Goal: Transaction & Acquisition: Obtain resource

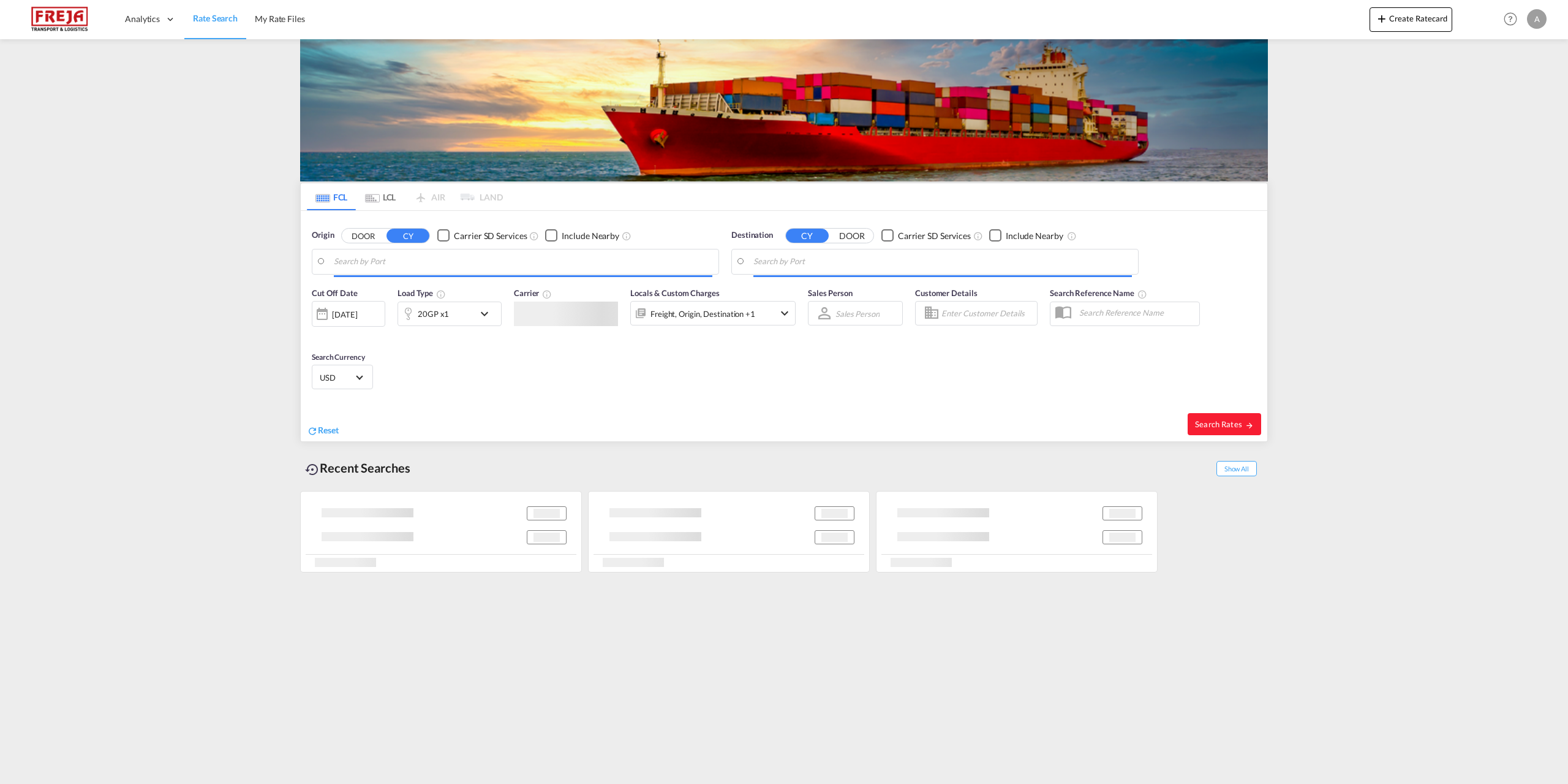
type input "[GEOGRAPHIC_DATA], [GEOGRAPHIC_DATA]"
type input "[GEOGRAPHIC_DATA], SGSIN"
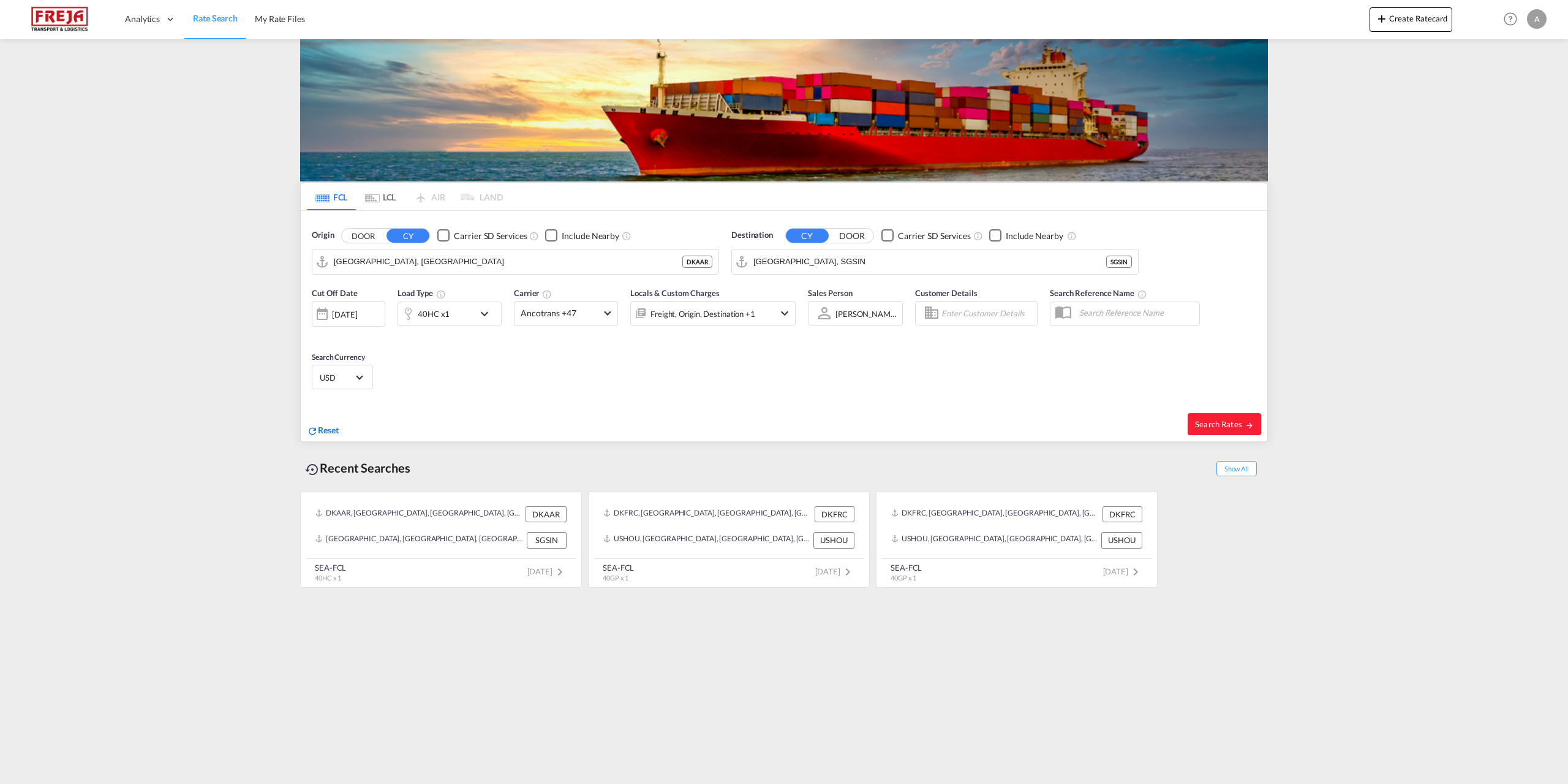
click at [325, 432] on span "Reset" at bounding box center [329, 429] width 21 height 11
click at [394, 259] on input "Search by Port" at bounding box center [523, 261] width 378 height 19
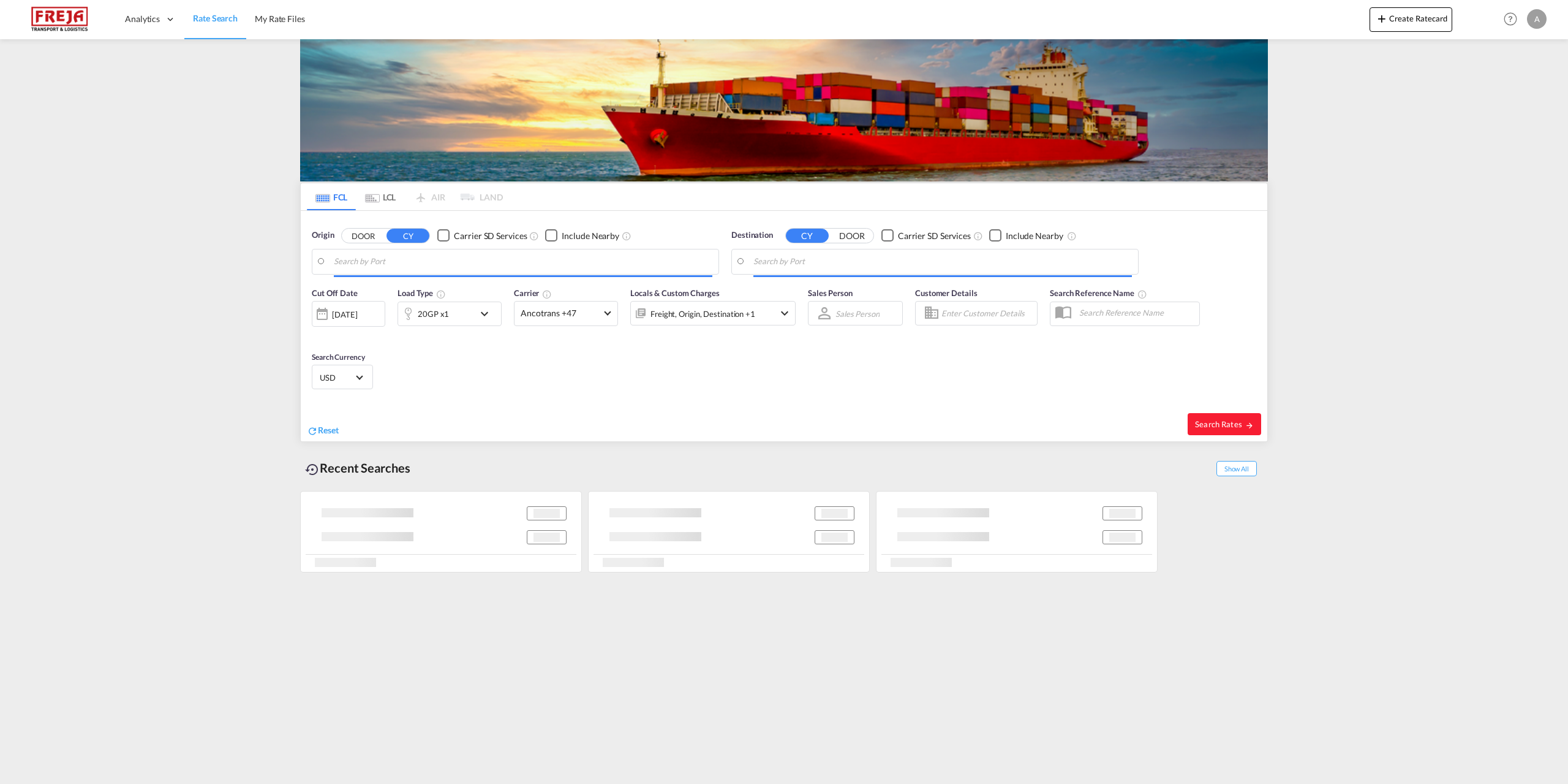
type input "[GEOGRAPHIC_DATA], [GEOGRAPHIC_DATA]"
type input "[GEOGRAPHIC_DATA], SGSIN"
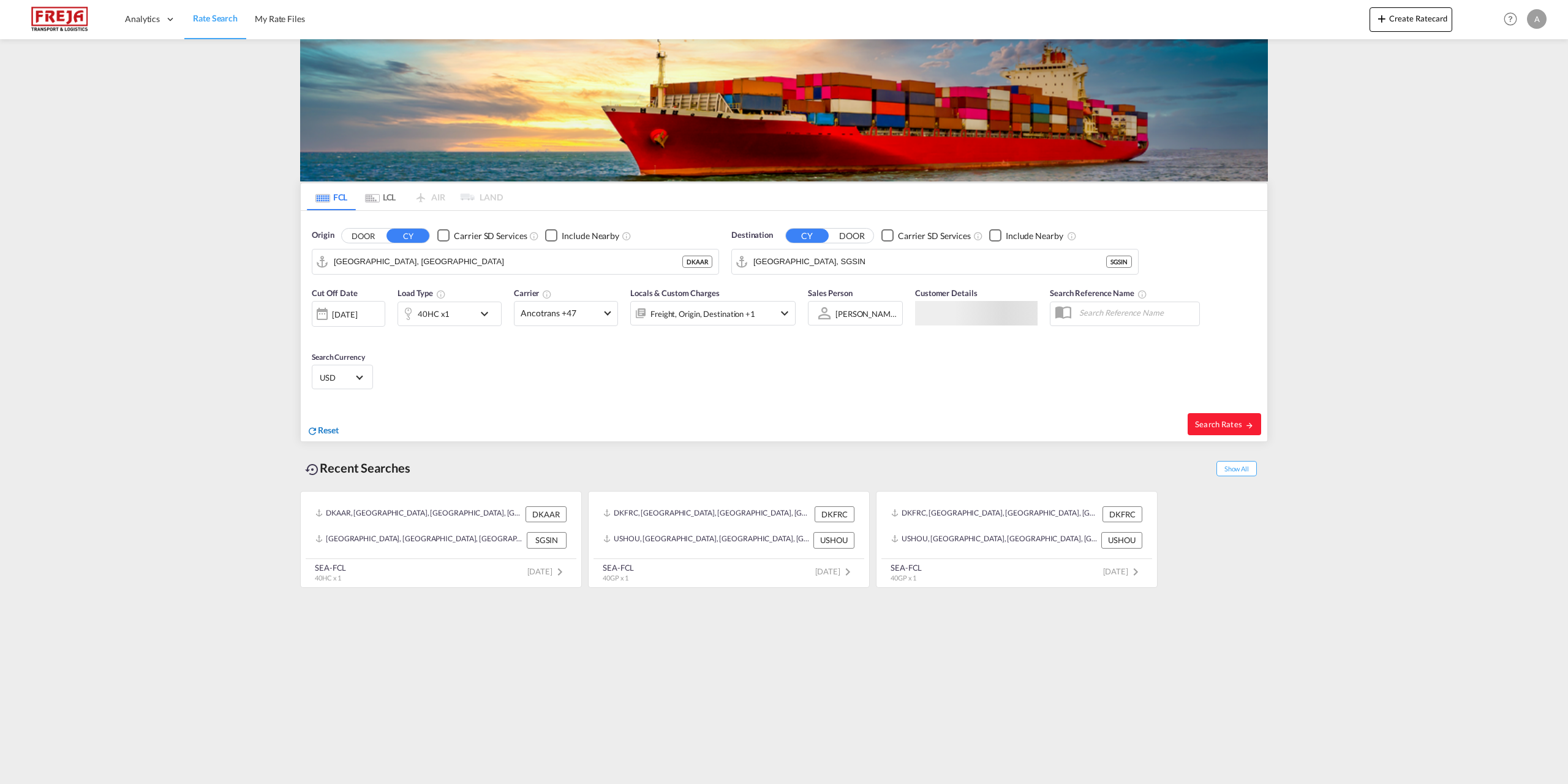
click at [338, 430] on span "Reset" at bounding box center [329, 429] width 21 height 11
click at [535, 257] on body "Analytics Reports Dashboard Rate Search My Rate Files Analytics" at bounding box center [784, 392] width 1568 height 784
click at [397, 292] on div "Aarhus Denmark DKAAR" at bounding box center [428, 295] width 232 height 37
type input "[GEOGRAPHIC_DATA], [GEOGRAPHIC_DATA]"
click at [844, 255] on body "Analytics Reports Dashboard Rate Search My Rate Files Analytics" at bounding box center [784, 392] width 1568 height 784
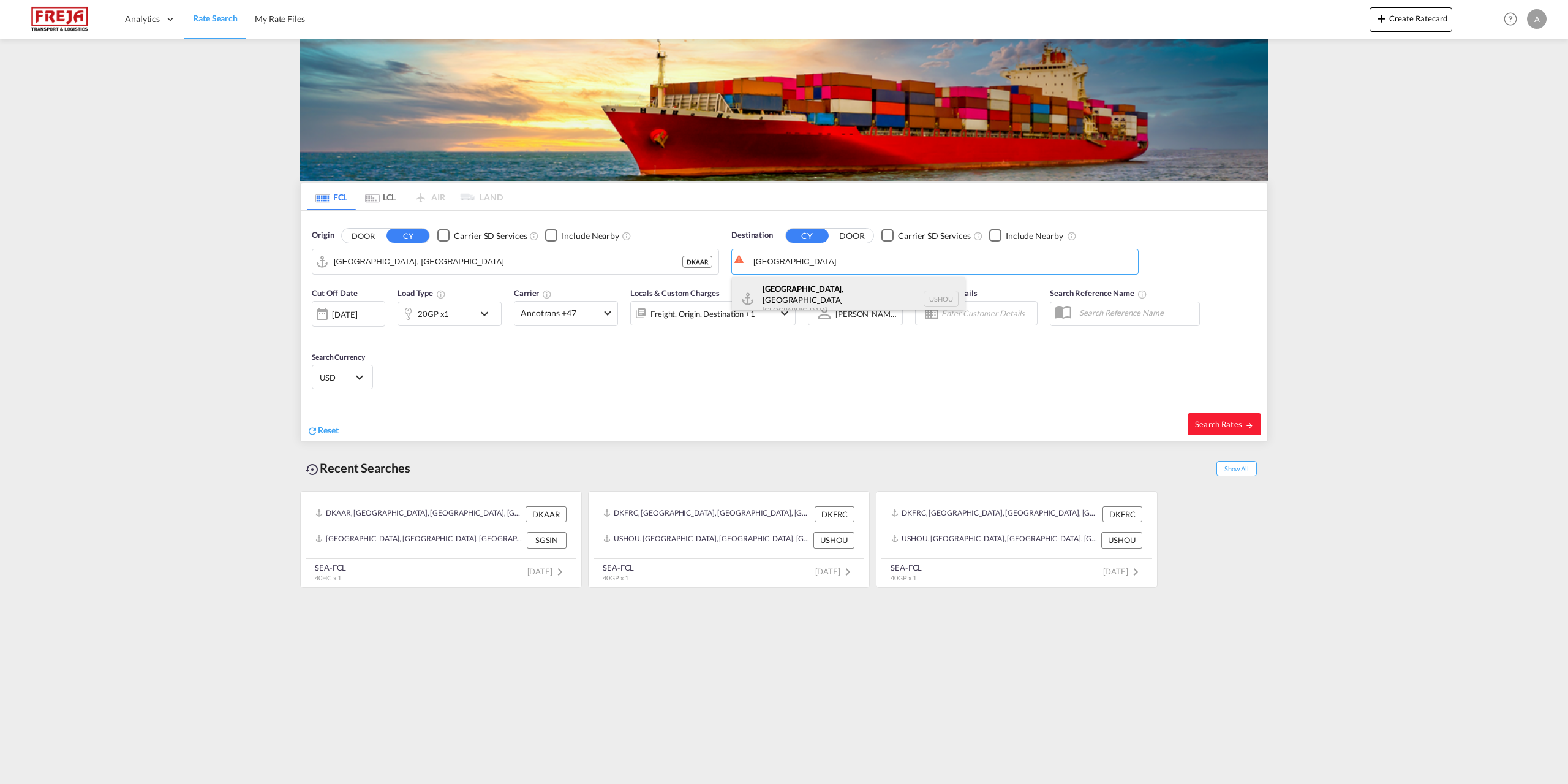
click at [793, 289] on div "Houston , TX United States USHOU" at bounding box center [847, 299] width 232 height 44
type input "Houston, TX, USHOU"
click at [486, 313] on md-icon "icon-chevron-down" at bounding box center [488, 314] width 21 height 15
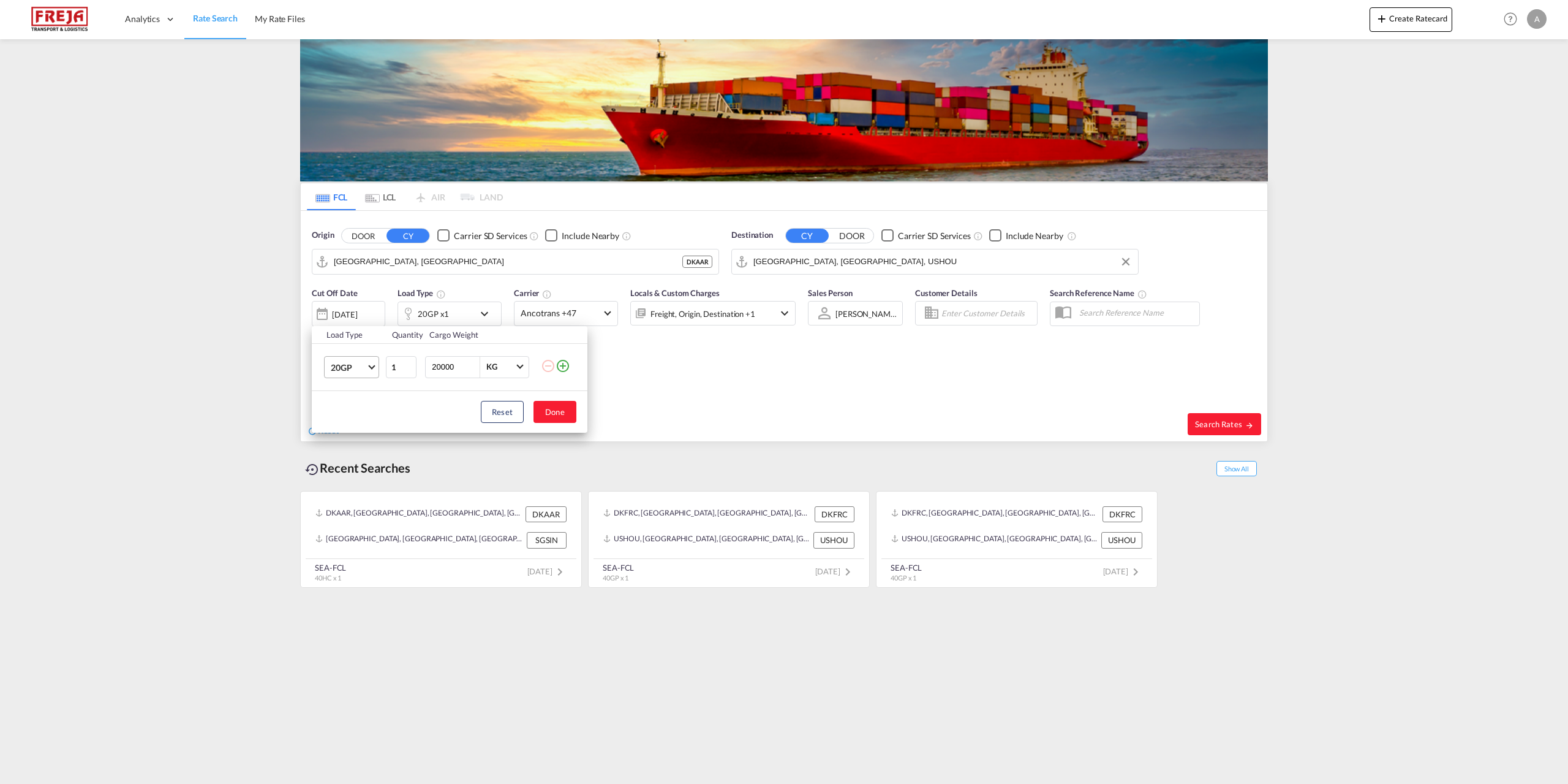
click at [373, 365] on span "Choose: \a20GP" at bounding box center [371, 365] width 7 height 7
click at [353, 426] on div "40HC" at bounding box center [342, 425] width 23 height 12
drag, startPoint x: 569, startPoint y: 412, endPoint x: 583, endPoint y: 399, distance: 19.1
click at [569, 412] on button "Done" at bounding box center [554, 411] width 43 height 22
click at [609, 311] on span at bounding box center [607, 312] width 7 height 7
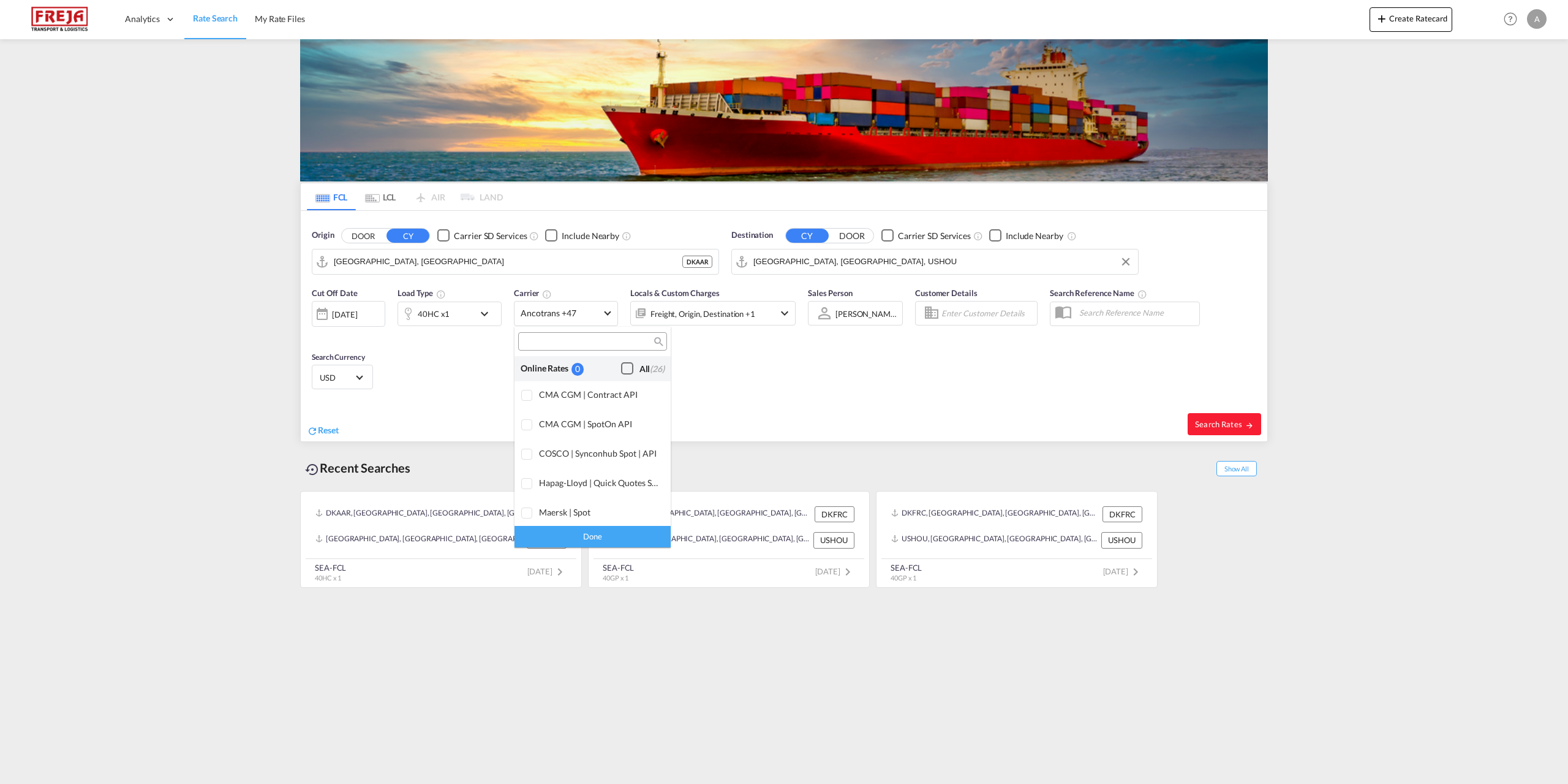
click at [621, 364] on div "Checkbox No Ink" at bounding box center [627, 368] width 12 height 12
click at [619, 535] on div "Done" at bounding box center [593, 536] width 157 height 21
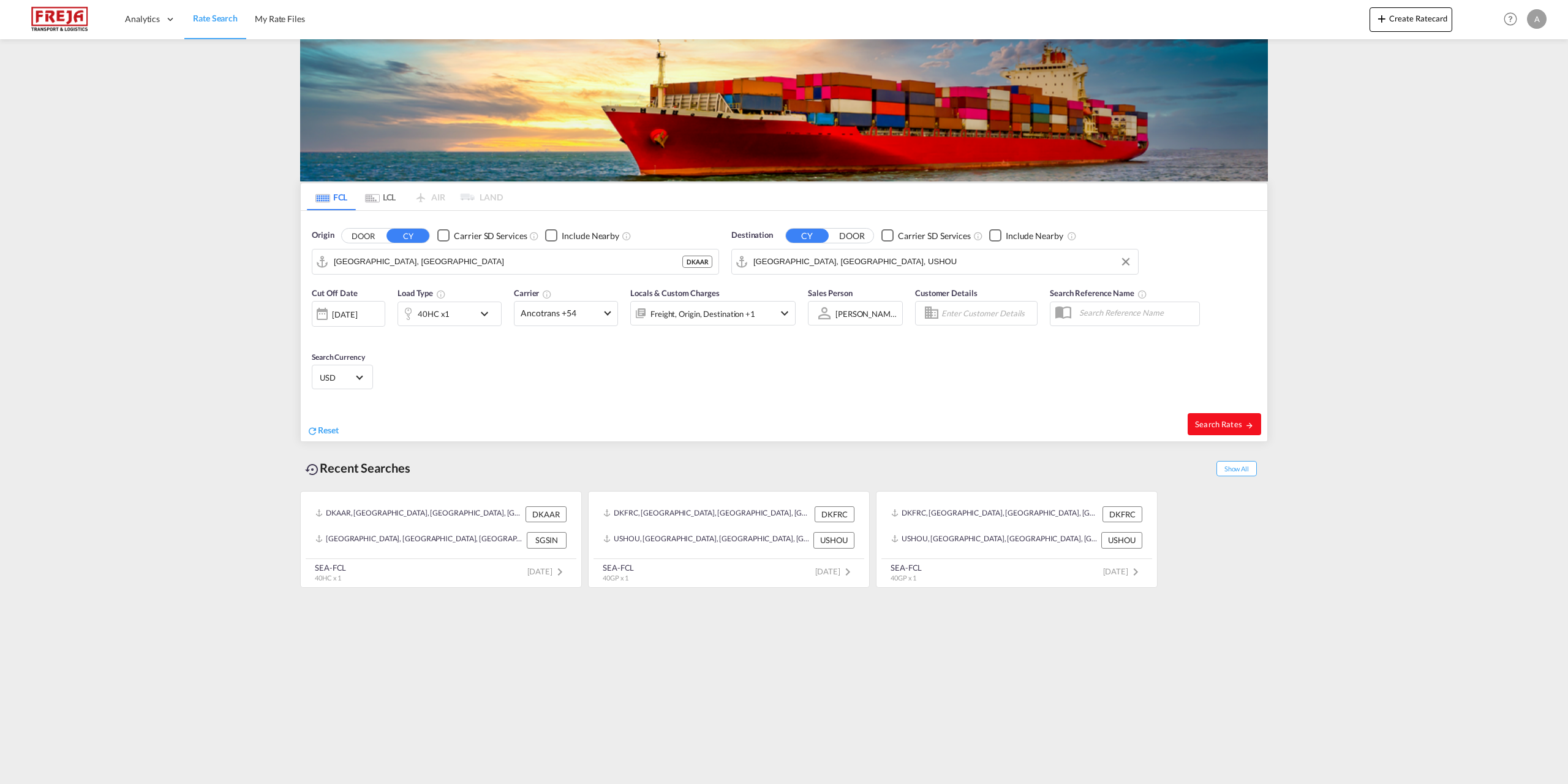
click at [1219, 419] on span "Search Rates" at bounding box center [1224, 424] width 59 height 10
type input "DKAAR to USHOU / 6 Oct 2025"
